Goal: Check status: Check status

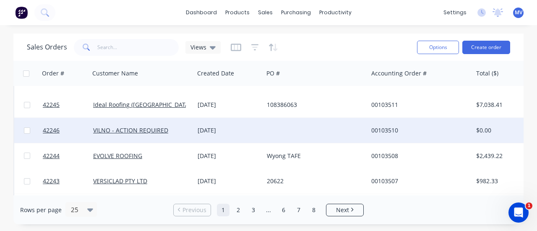
scroll to position [531, 0]
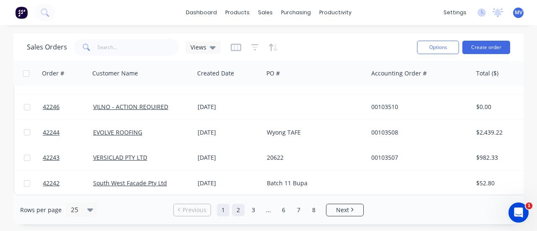
click at [237, 212] on link "2" at bounding box center [238, 210] width 13 height 13
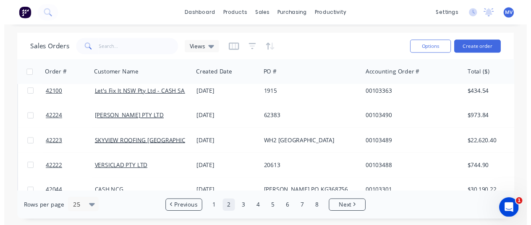
scroll to position [461, 0]
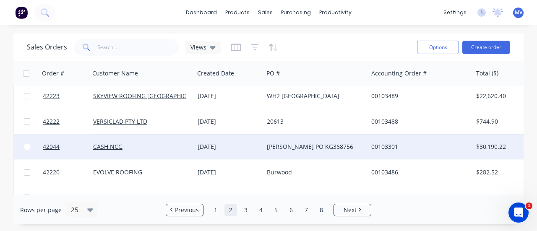
click at [169, 143] on div "CASH NCG" at bounding box center [139, 147] width 93 height 8
